Goal: Task Accomplishment & Management: Use online tool/utility

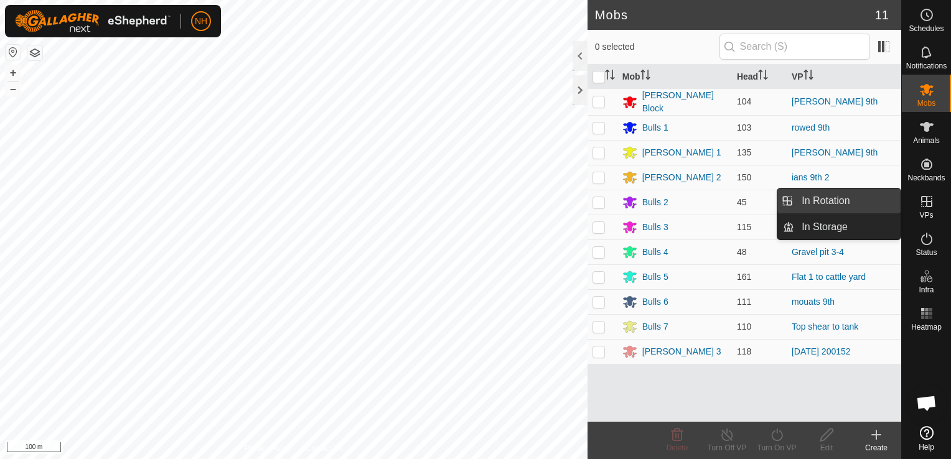
click at [826, 199] on link "In Rotation" at bounding box center [847, 201] width 106 height 25
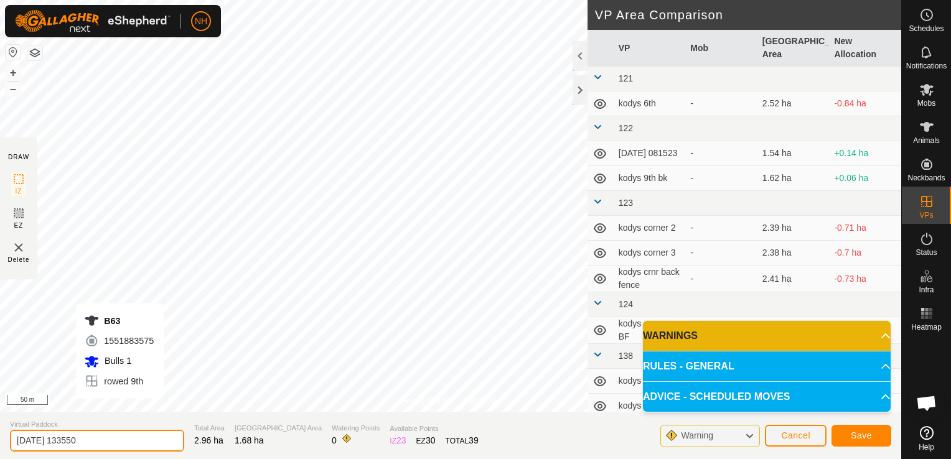
click at [142, 438] on input "[DATE] 133550" at bounding box center [97, 441] width 174 height 22
type input "2"
type input "kodys 9th bk 2"
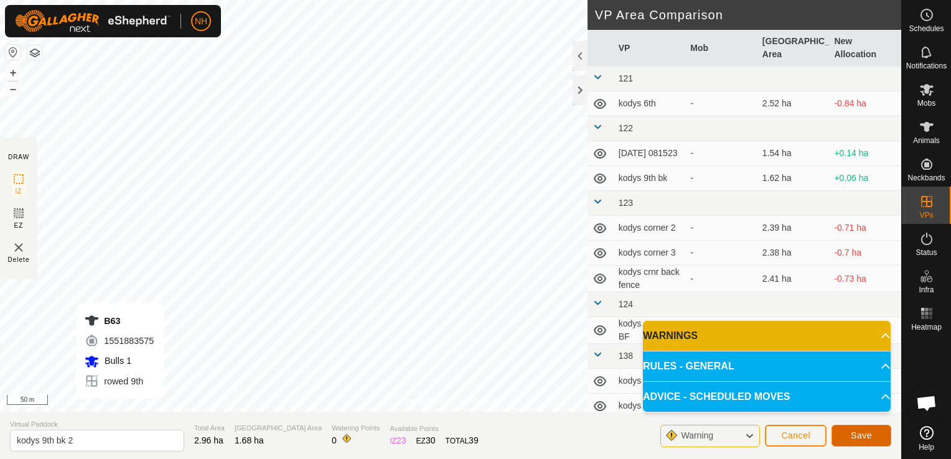
click at [865, 437] on span "Save" at bounding box center [861, 436] width 21 height 10
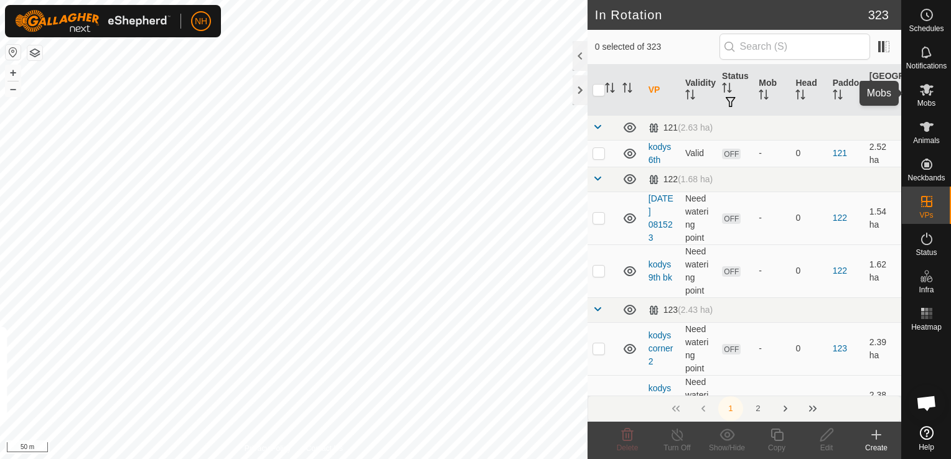
click at [928, 93] on icon at bounding box center [927, 89] width 15 height 15
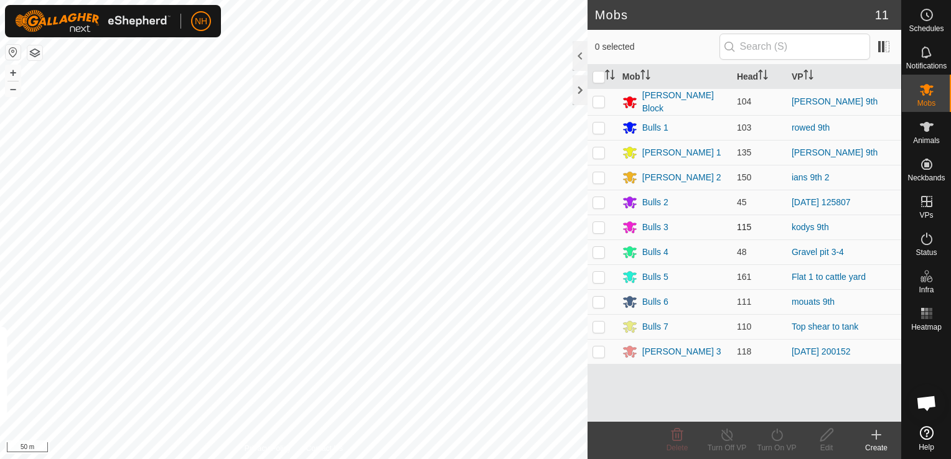
click at [603, 223] on p-checkbox at bounding box center [599, 227] width 12 height 10
checkbox input "true"
click at [777, 435] on icon at bounding box center [777, 435] width 16 height 15
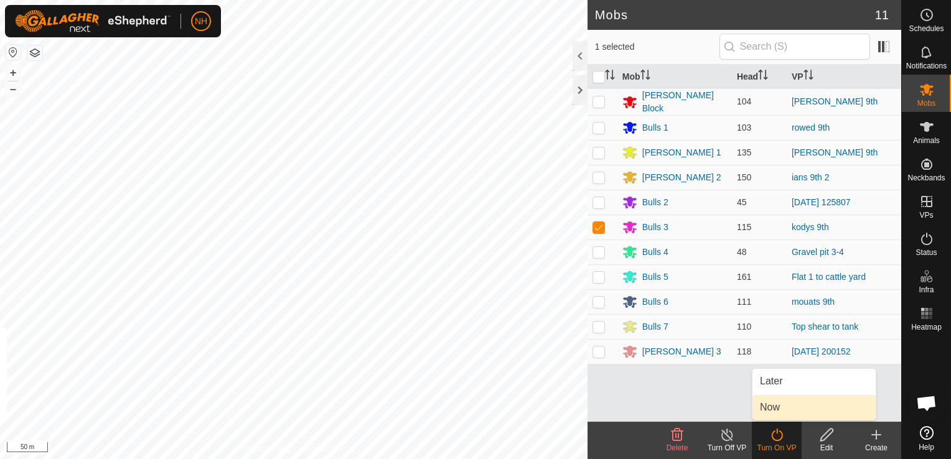
click at [774, 403] on link "Now" at bounding box center [814, 407] width 123 height 25
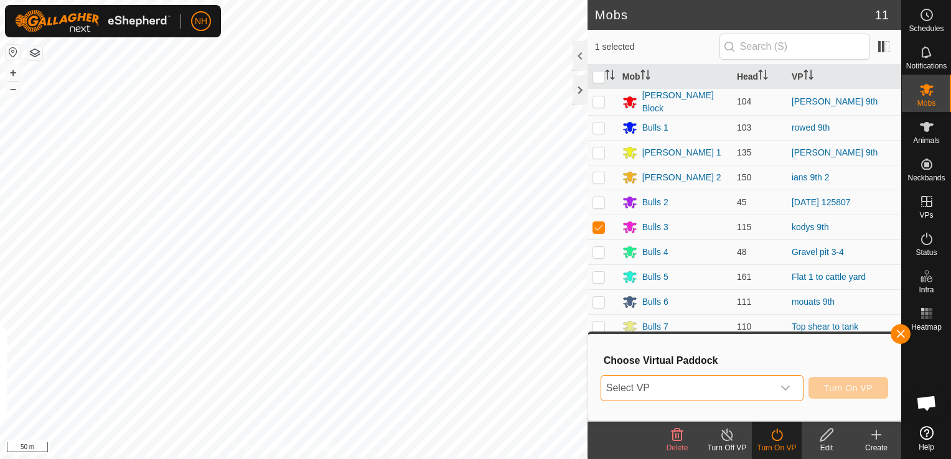
click at [689, 395] on span "Select VP" at bounding box center [687, 388] width 172 height 25
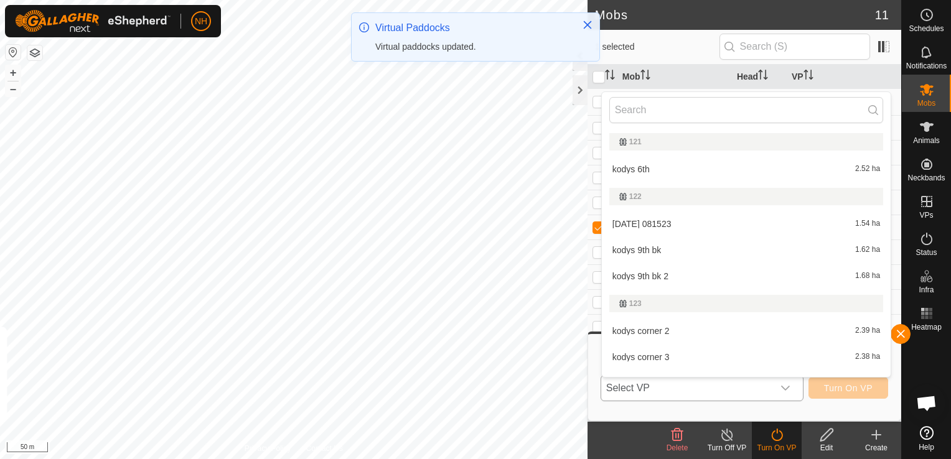
click at [654, 275] on li "kodys 9th bk 2 1.68 ha" at bounding box center [746, 276] width 289 height 25
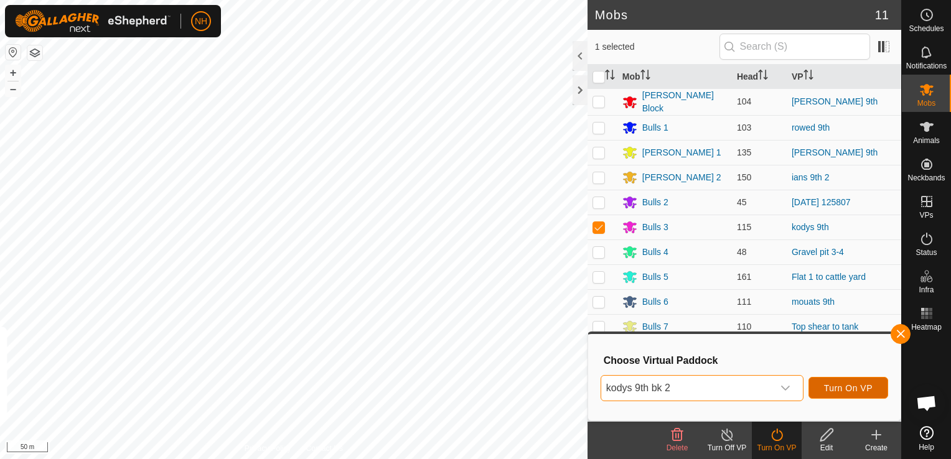
click at [852, 386] on span "Turn On VP" at bounding box center [848, 388] width 49 height 10
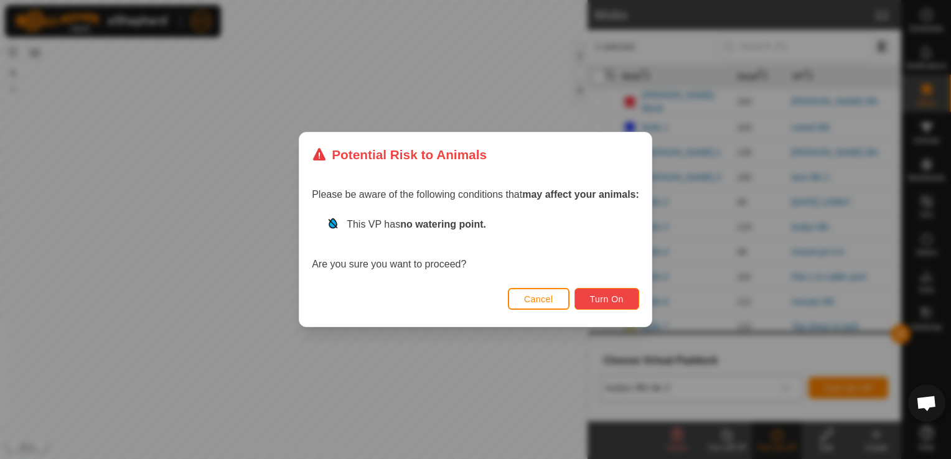
click at [615, 298] on span "Turn On" at bounding box center [607, 299] width 34 height 10
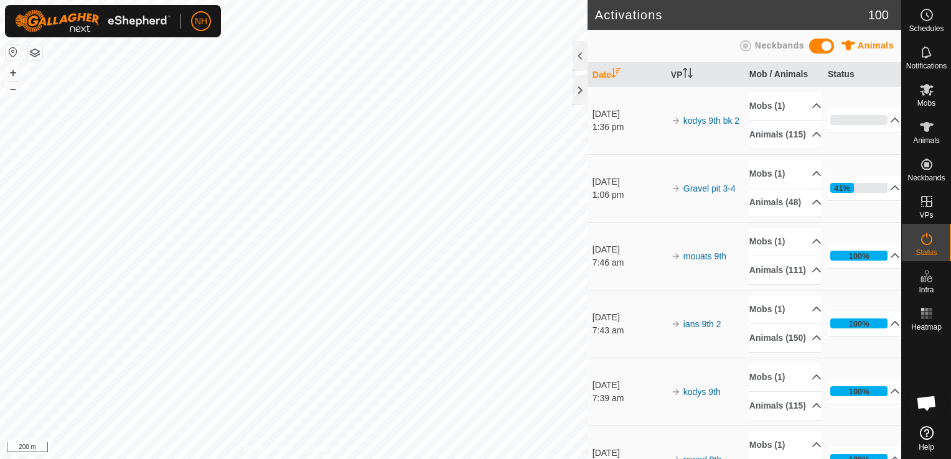
click at [642, 357] on div "Activations 100 Animals Neckbands Date VP Mob / Animals Status [DATE] 1:36 pm k…" at bounding box center [450, 229] width 901 height 459
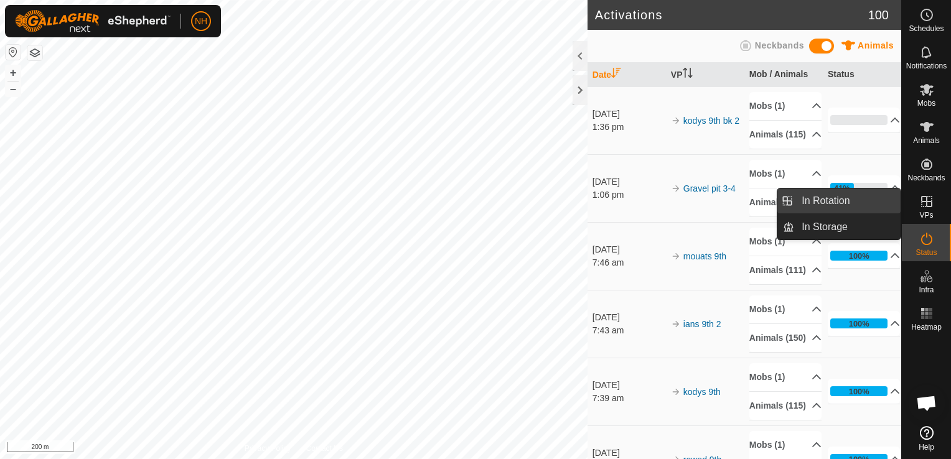
click at [837, 203] on link "In Rotation" at bounding box center [847, 201] width 106 height 25
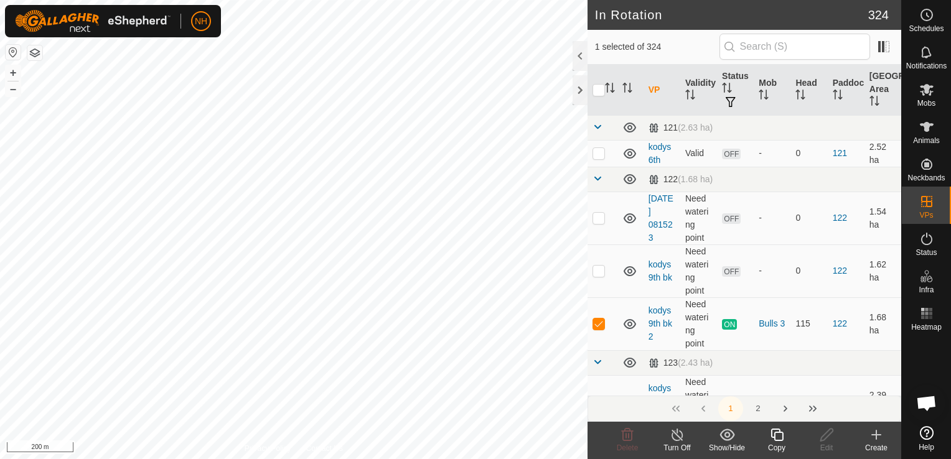
click at [875, 435] on icon at bounding box center [876, 435] width 9 height 0
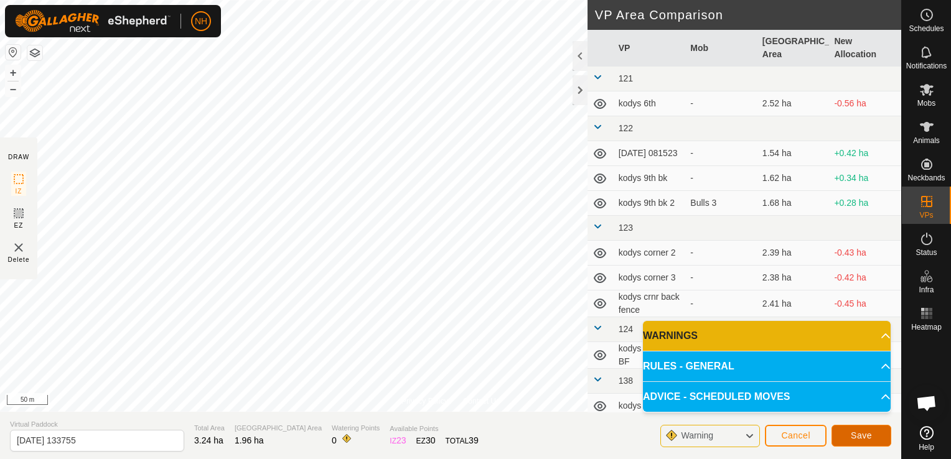
click at [868, 435] on span "Save" at bounding box center [861, 436] width 21 height 10
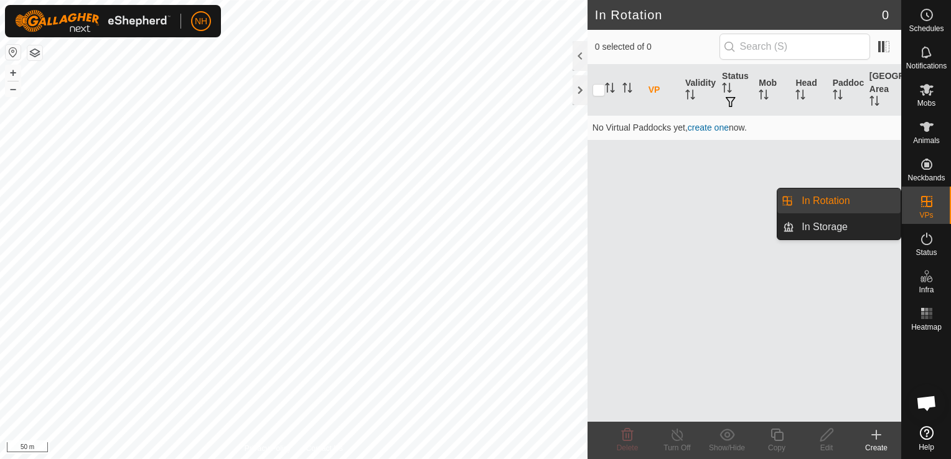
click at [833, 202] on link "In Rotation" at bounding box center [847, 201] width 106 height 25
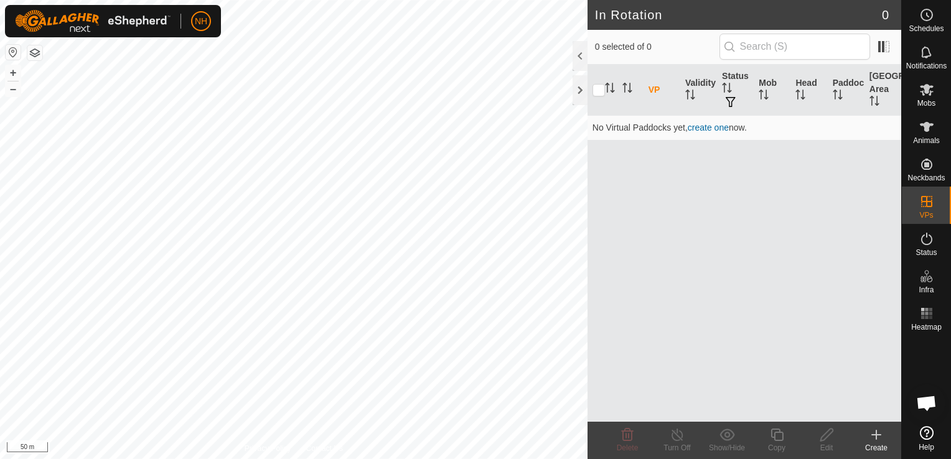
click at [875, 435] on icon at bounding box center [876, 435] width 15 height 15
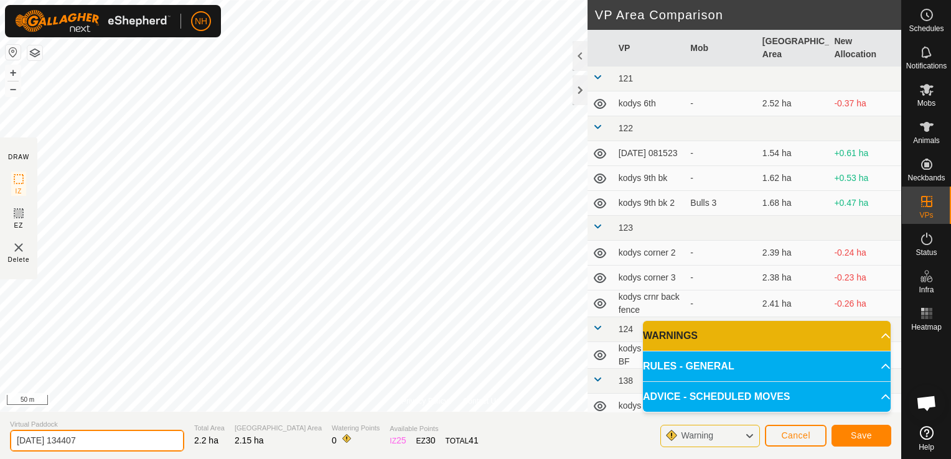
click at [131, 441] on input "[DATE] 134407" at bounding box center [97, 441] width 174 height 22
type input "2"
type input "mouats 11th"
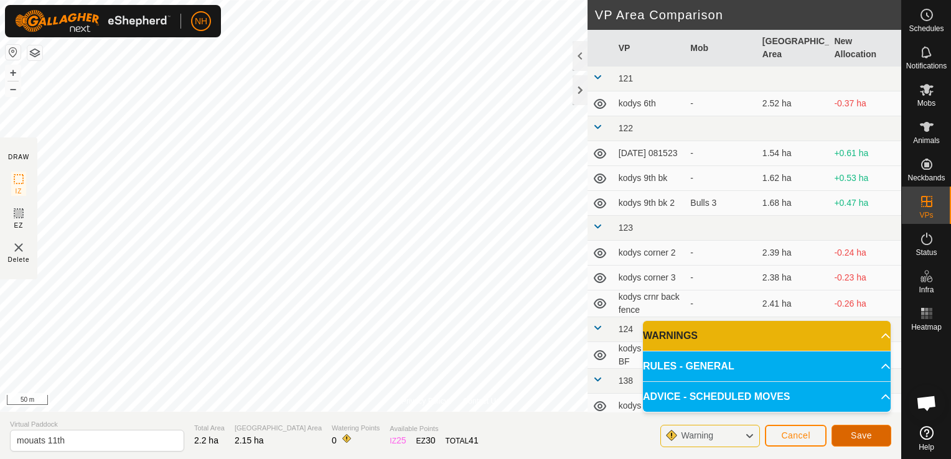
click at [864, 435] on span "Save" at bounding box center [861, 436] width 21 height 10
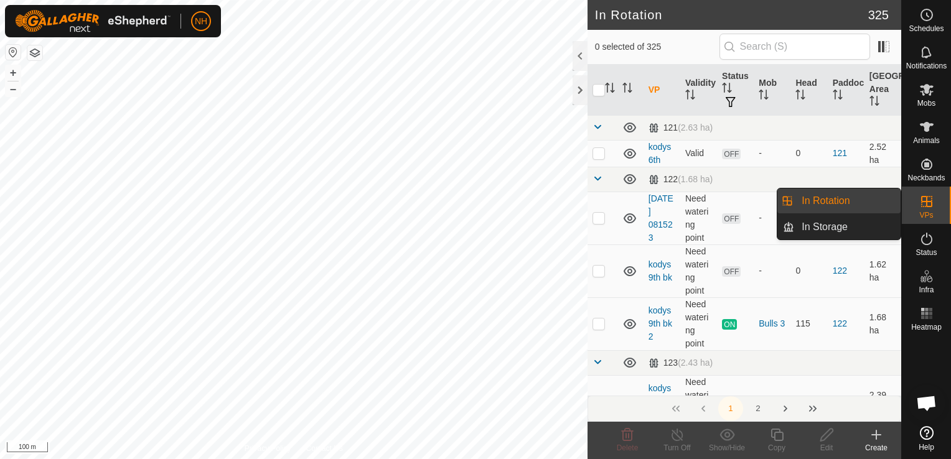
click at [847, 200] on link "In Rotation" at bounding box center [847, 201] width 106 height 25
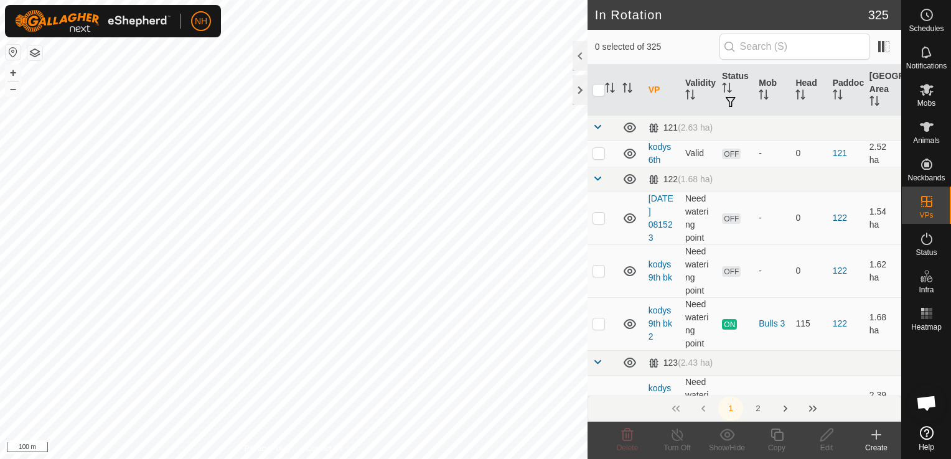
click at [878, 439] on icon at bounding box center [876, 435] width 15 height 15
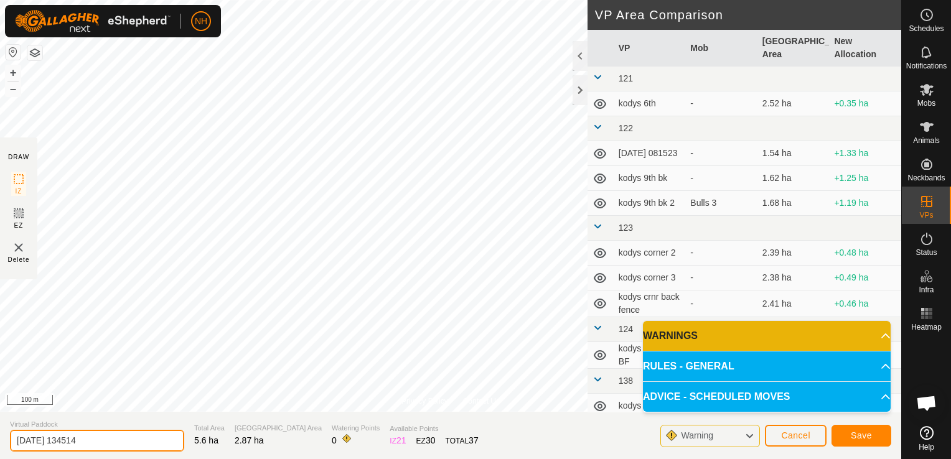
click at [122, 437] on input "2025-09-09 134514" at bounding box center [97, 441] width 174 height 22
type input "2"
type input "ians 10th"
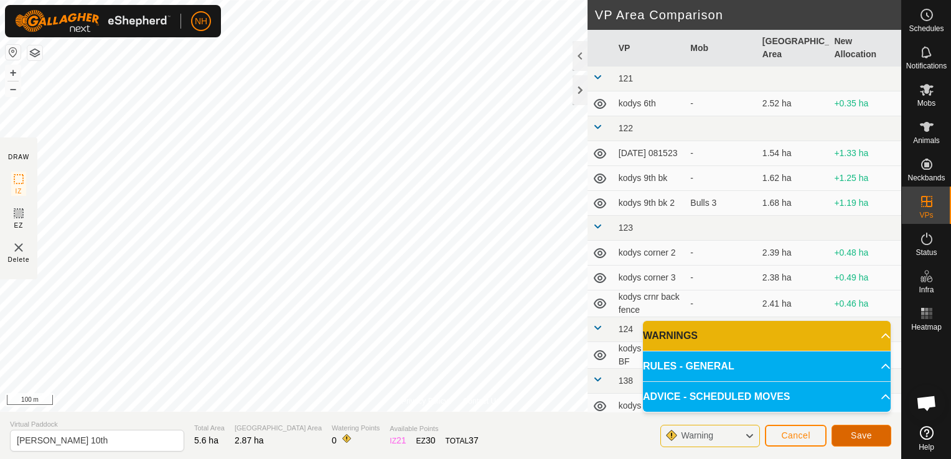
click at [865, 439] on span "Save" at bounding box center [861, 436] width 21 height 10
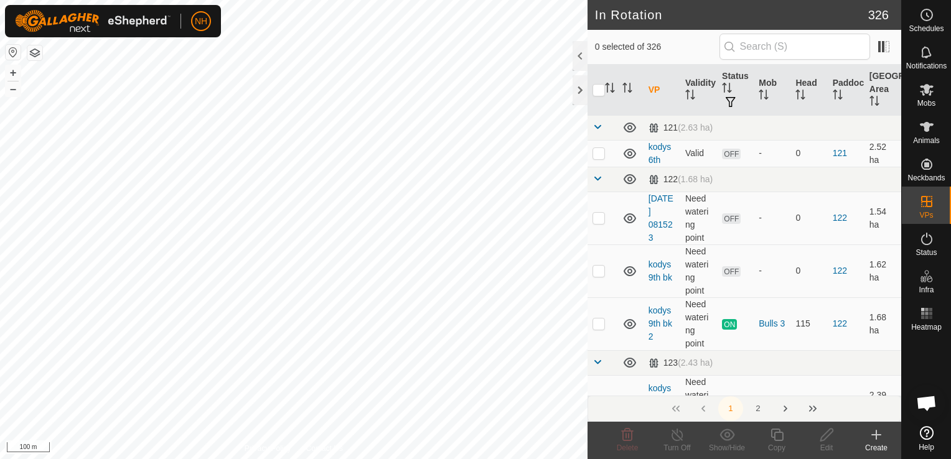
click at [877, 432] on icon at bounding box center [876, 435] width 15 height 15
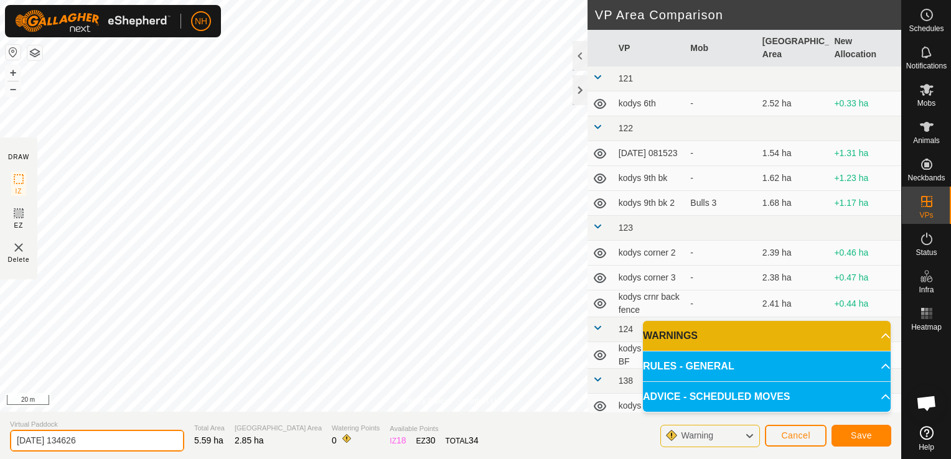
click at [159, 443] on input "2025-09-09 134626" at bounding box center [97, 441] width 174 height 22
type input "2"
type input "ians 11th"
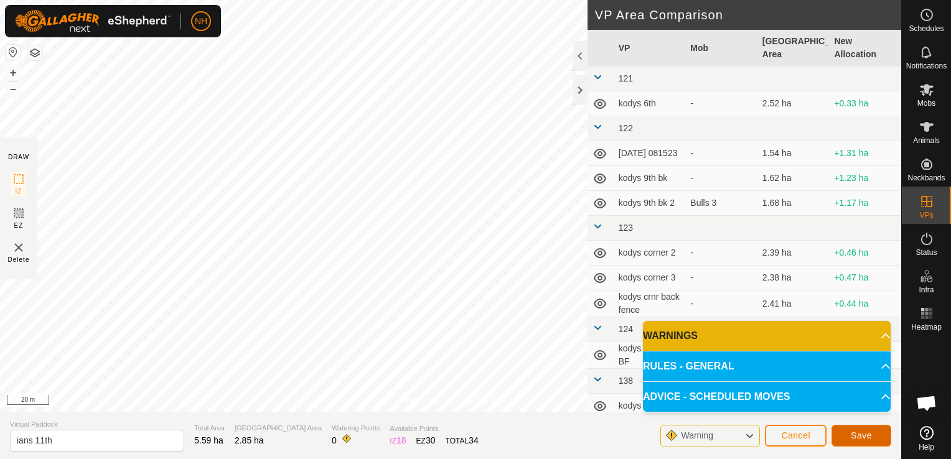
click at [870, 435] on span "Save" at bounding box center [861, 436] width 21 height 10
